Goal: Transaction & Acquisition: Purchase product/service

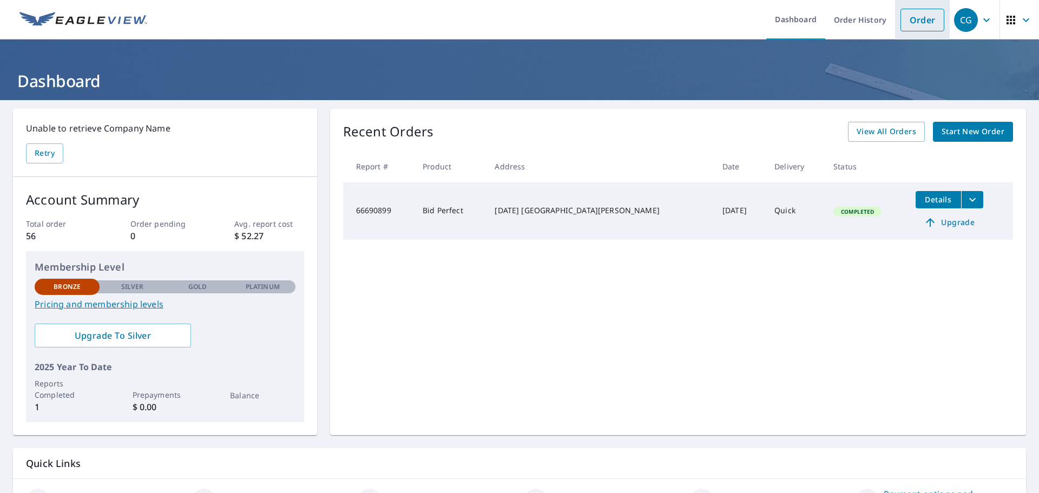
click at [905, 20] on link "Order" at bounding box center [922, 20] width 44 height 23
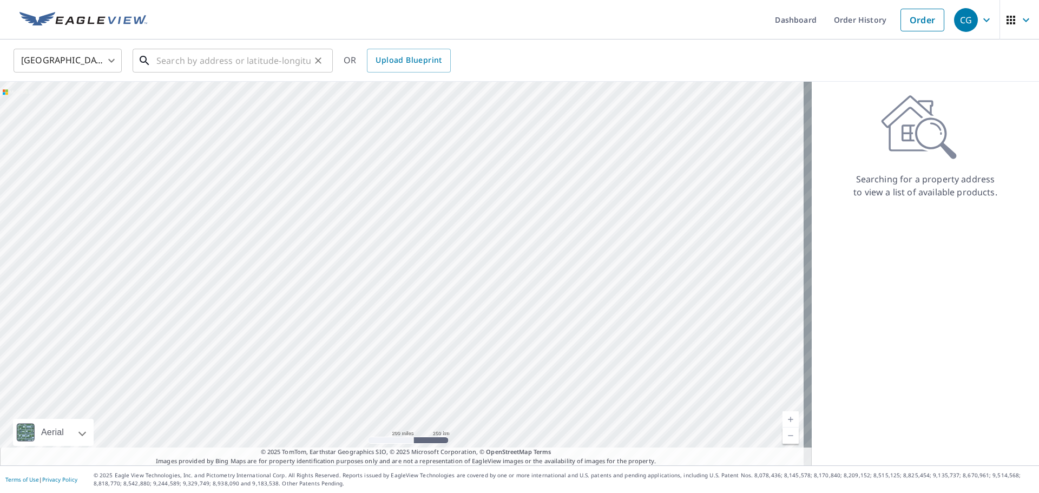
click at [216, 62] on input "text" at bounding box center [233, 60] width 154 height 30
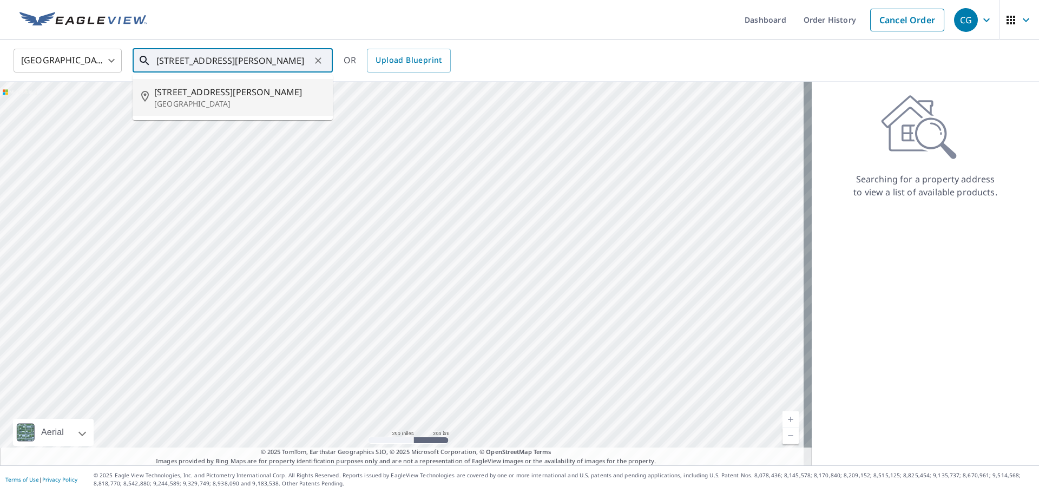
click at [188, 96] on span "[STREET_ADDRESS][PERSON_NAME]" at bounding box center [239, 91] width 170 height 13
type input "[STREET_ADDRESS][PERSON_NAME]"
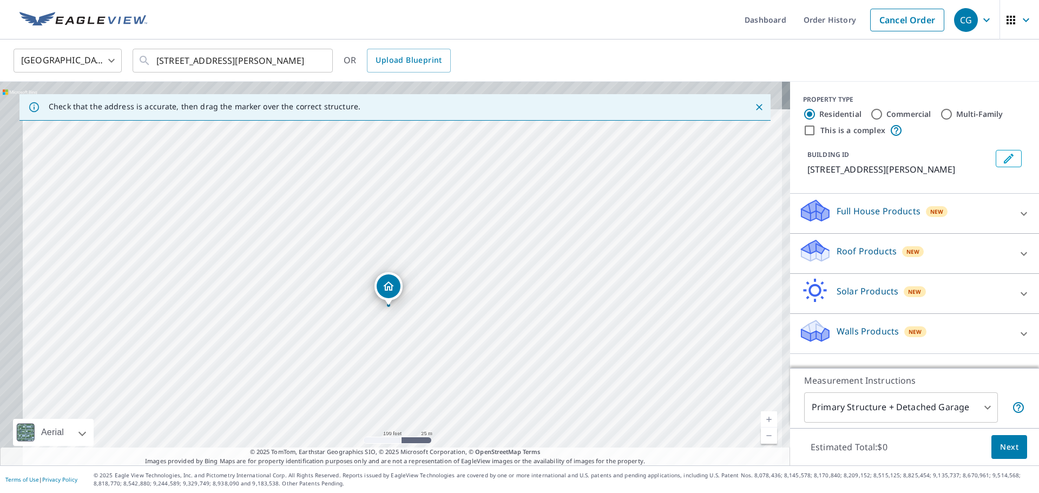
drag, startPoint x: 376, startPoint y: 263, endPoint x: 422, endPoint y: 319, distance: 71.8
click at [422, 319] on div "[STREET_ADDRESS][PERSON_NAME]" at bounding box center [395, 274] width 790 height 384
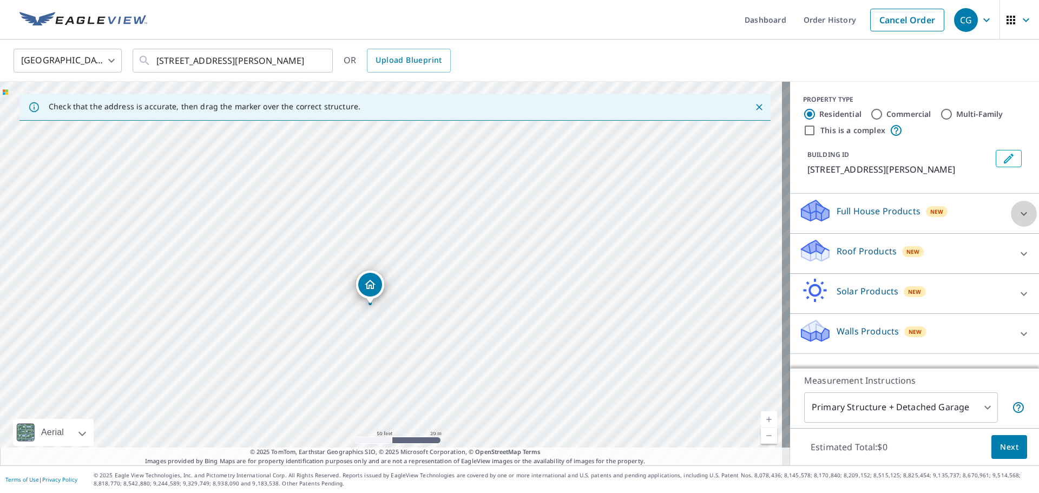
click at [1017, 212] on icon at bounding box center [1023, 213] width 13 height 13
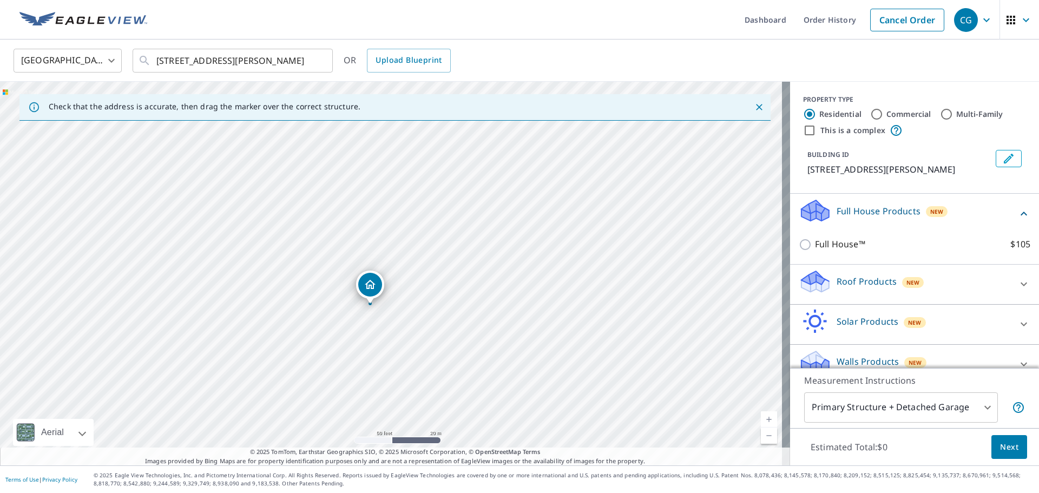
click at [1017, 285] on icon at bounding box center [1023, 284] width 13 height 13
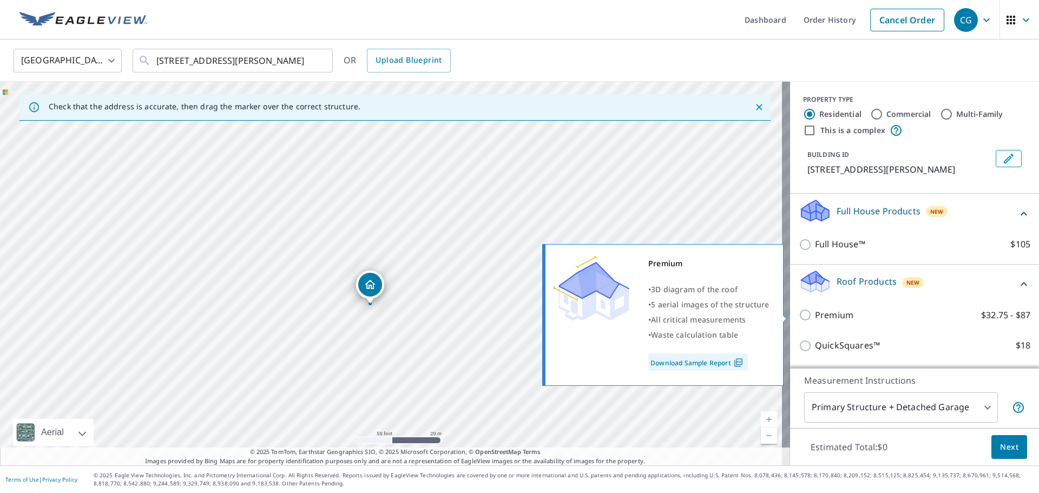
click at [799, 317] on input "Premium $32.75 - $87" at bounding box center [807, 314] width 16 height 13
checkbox input "true"
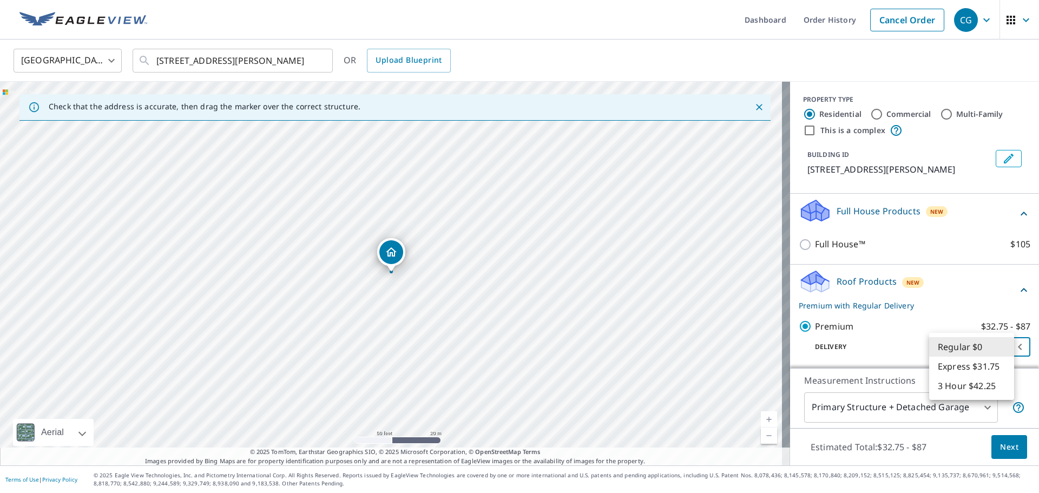
click at [1004, 346] on body "CG CG Dashboard Order History Cancel Order CG [GEOGRAPHIC_DATA] [GEOGRAPHIC_DAT…" at bounding box center [519, 246] width 1039 height 493
click at [894, 329] on div at bounding box center [519, 246] width 1039 height 493
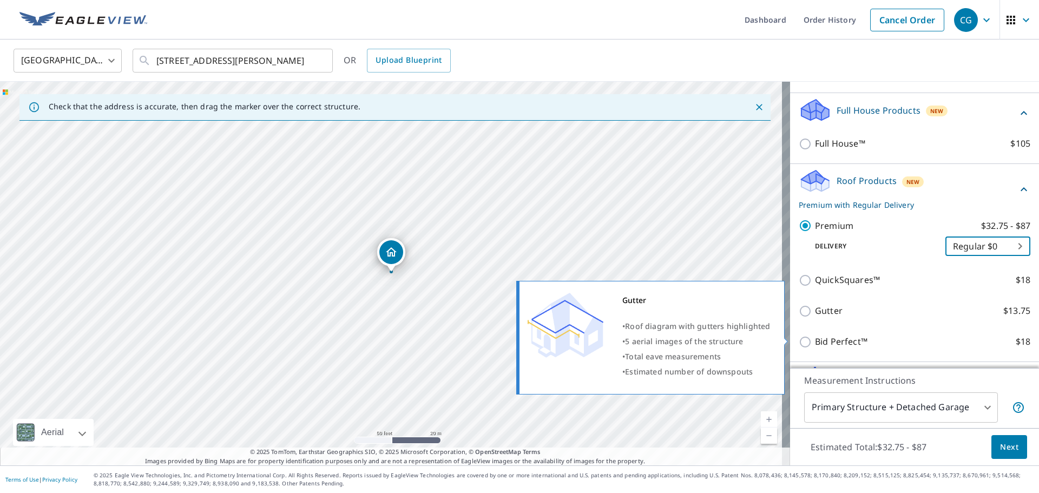
scroll to position [108, 0]
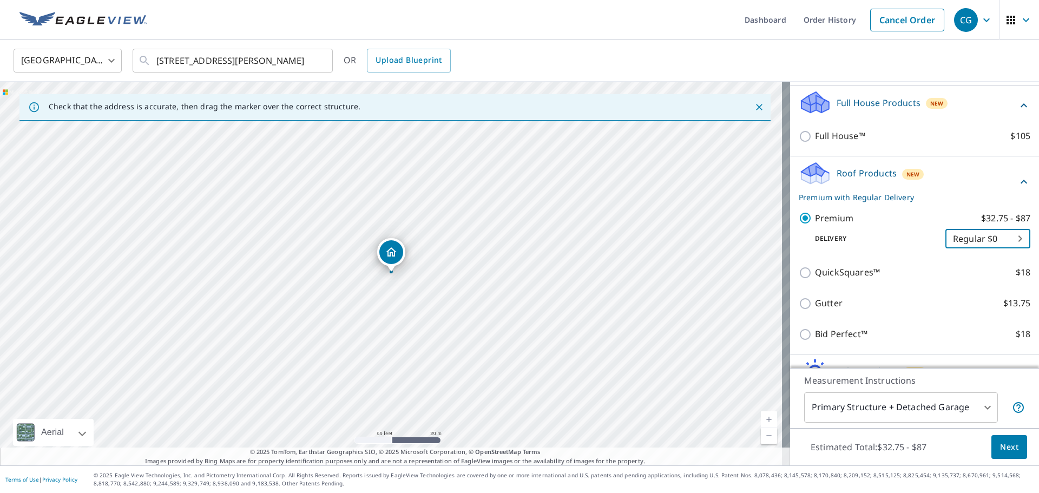
click at [1001, 448] on span "Next" at bounding box center [1009, 447] width 18 height 14
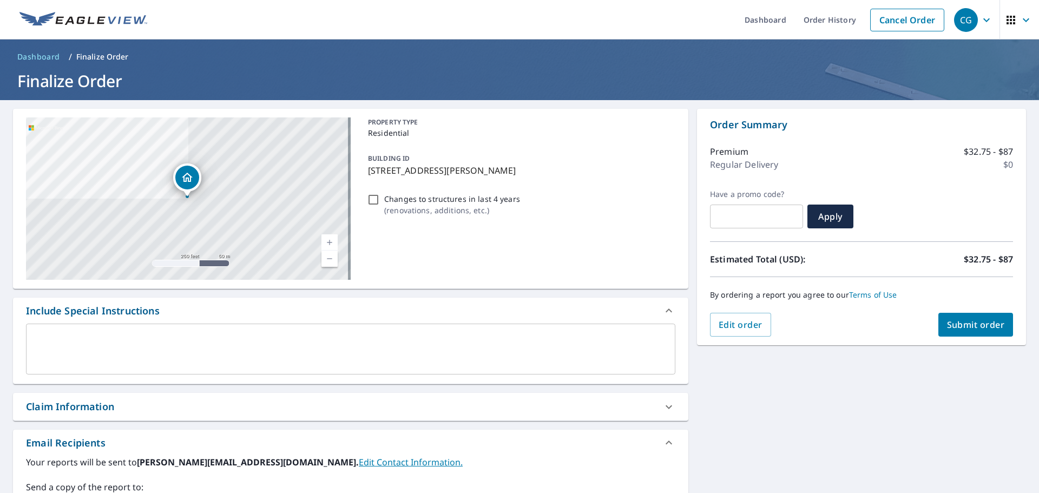
click at [964, 328] on span "Submit order" at bounding box center [976, 325] width 58 height 12
